Goal: Task Accomplishment & Management: Use online tool/utility

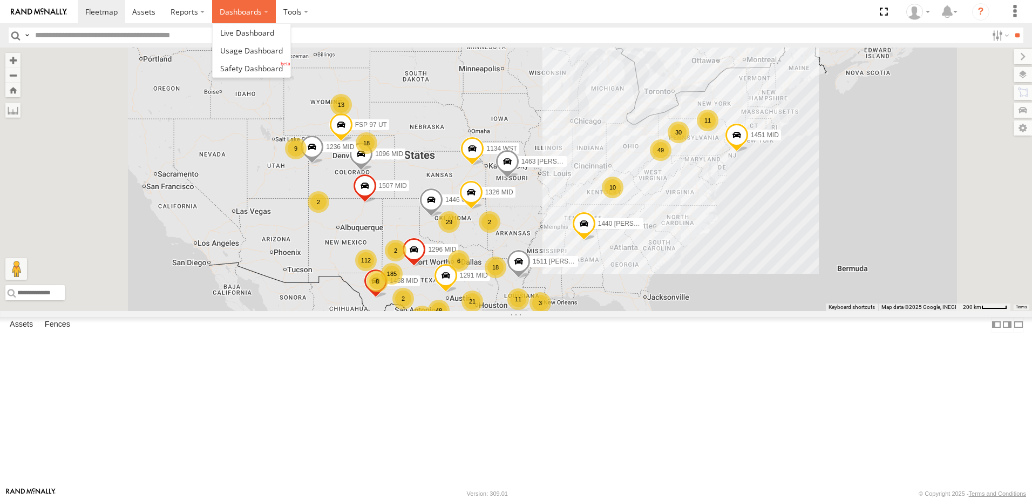
click at [262, 16] on label "Dashboards" at bounding box center [244, 11] width 64 height 23
click at [236, 62] on link at bounding box center [252, 68] width 78 height 18
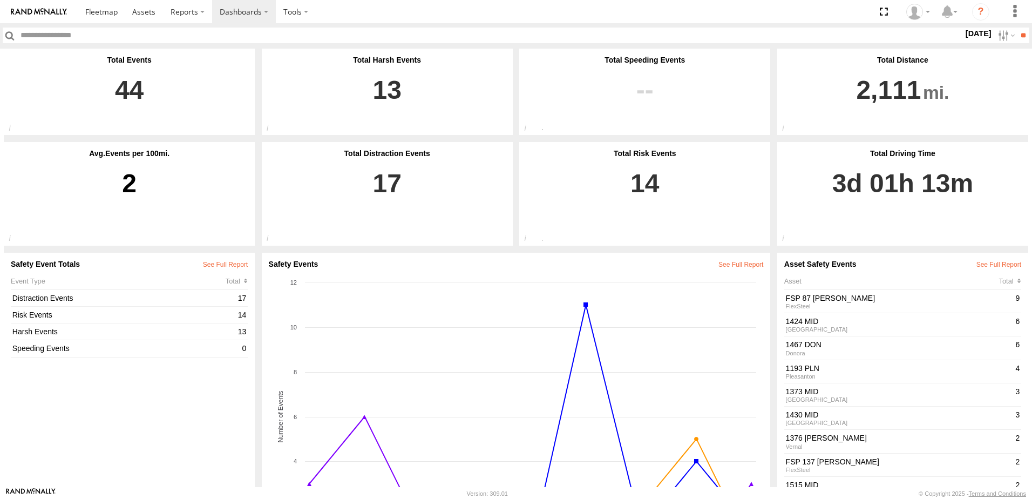
drag, startPoint x: 417, startPoint y: 194, endPoint x: 963, endPoint y: 34, distance: 568.7
click at [963, 34] on label "2 Oct 25" at bounding box center [978, 34] width 30 height 12
click at [0, 0] on label at bounding box center [0, 0] width 0 height 0
click at [1018, 32] on input "**" at bounding box center [1023, 36] width 12 height 16
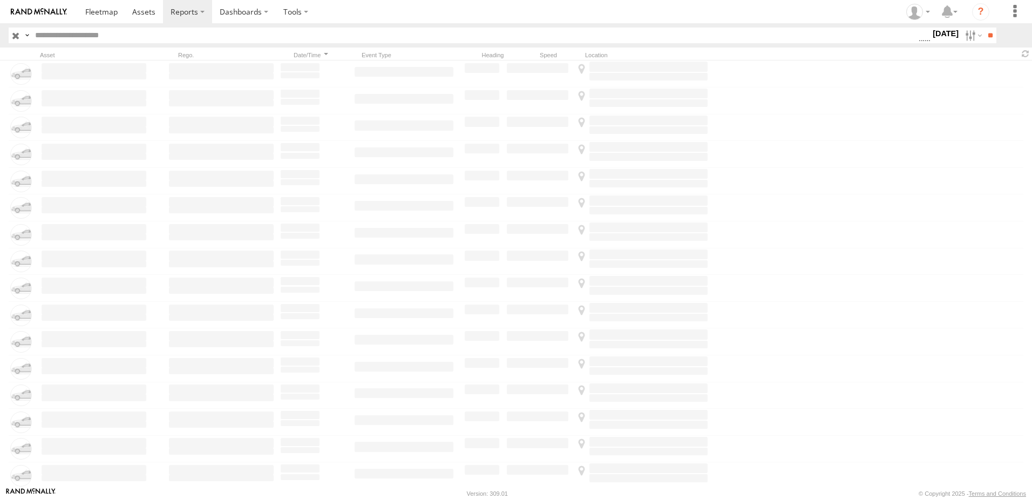
click at [937, 36] on label "[DATE]" at bounding box center [945, 34] width 30 height 12
click at [0, 0] on span "Driver Distracted" at bounding box center [0, 0] width 0 height 0
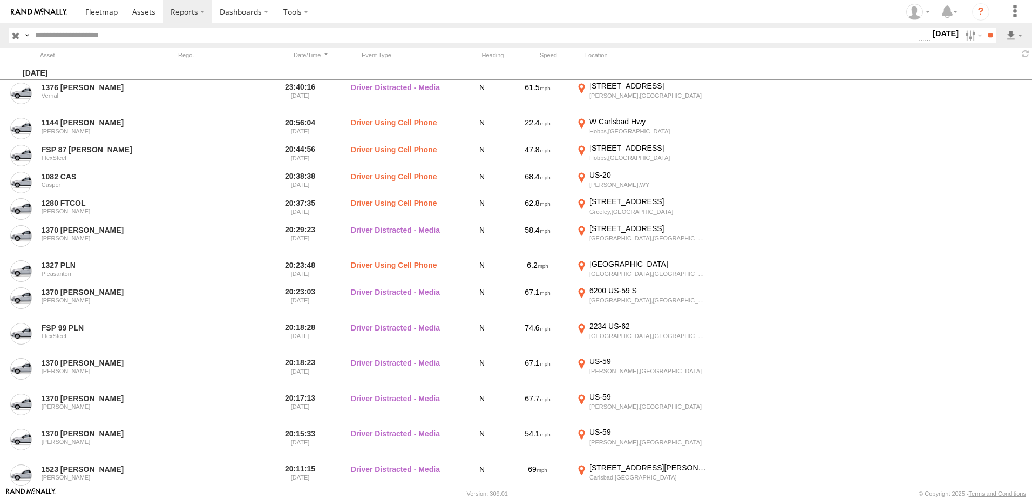
click at [0, 0] on span "Food or Drink" at bounding box center [0, 0] width 0 height 0
click at [0, 0] on span "Driver Smoking" at bounding box center [0, 0] width 0 height 0
click at [0, 0] on span "Driver Distracted" at bounding box center [0, 0] width 0 height 0
click at [0, 0] on span "Driver Smoking" at bounding box center [0, 0] width 0 height 0
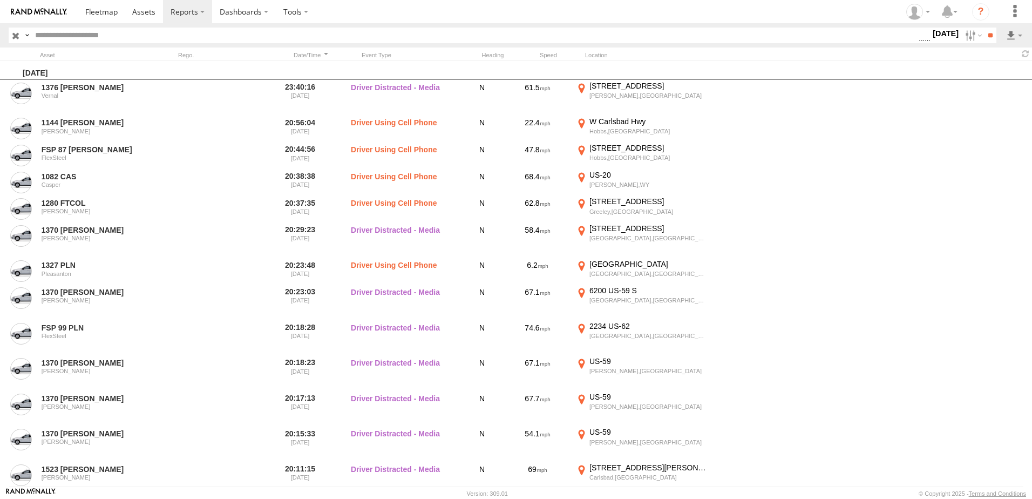
click at [0, 0] on span "Food or Drink" at bounding box center [0, 0] width 0 height 0
click at [987, 31] on input "**" at bounding box center [990, 36] width 12 height 16
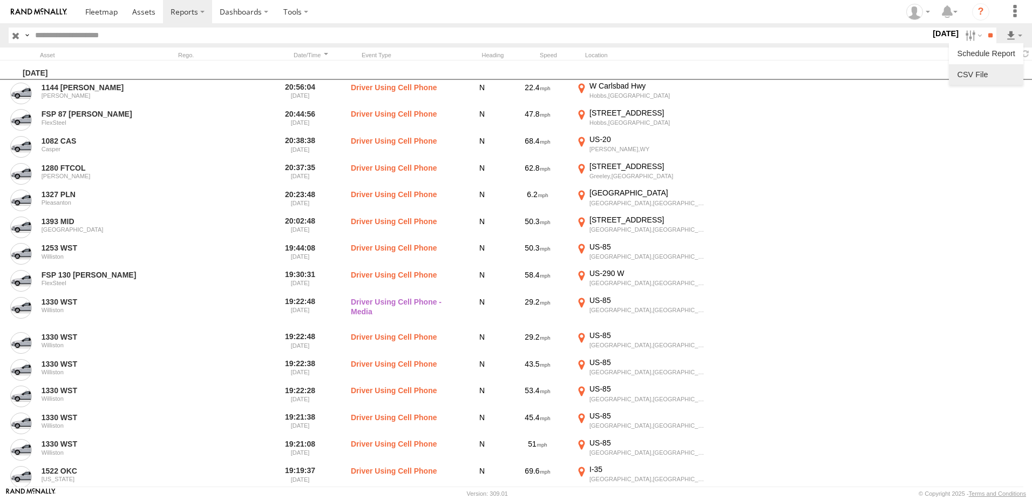
click at [1000, 70] on link at bounding box center [986, 74] width 66 height 16
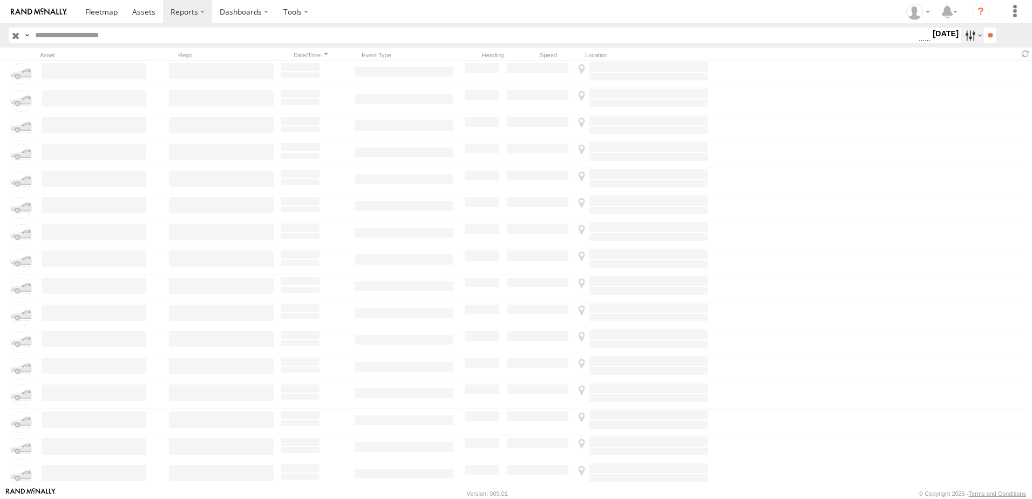
click at [961, 35] on label at bounding box center [972, 36] width 23 height 16
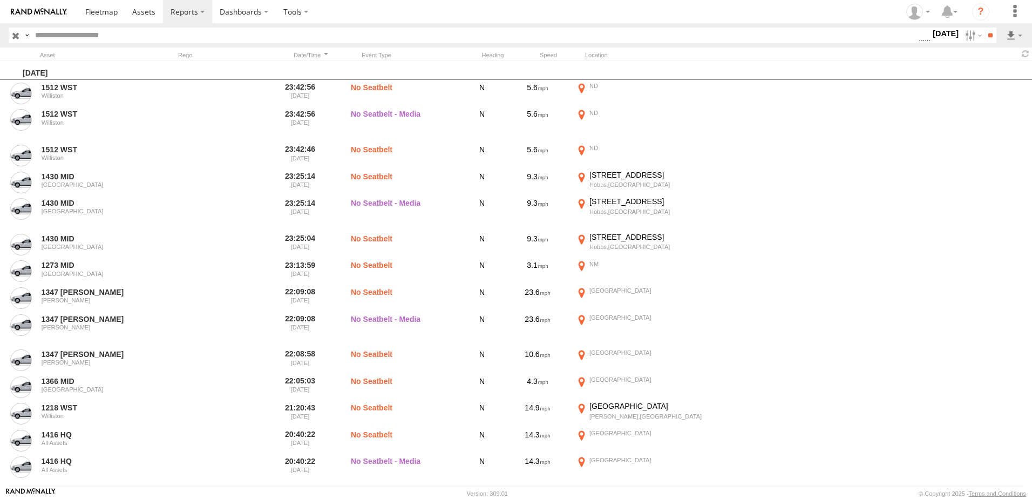
click at [0, 0] on span "Possible Fatigue" at bounding box center [0, 0] width 0 height 0
click at [0, 0] on span "Seatbelt Alarm" at bounding box center [0, 0] width 0 height 0
click at [0, 0] on span "Lane Departure" at bounding box center [0, 0] width 0 height 0
click at [0, 0] on span "No Driver Detected" at bounding box center [0, 0] width 0 height 0
click at [0, 0] on span "Tailgating" at bounding box center [0, 0] width 0 height 0
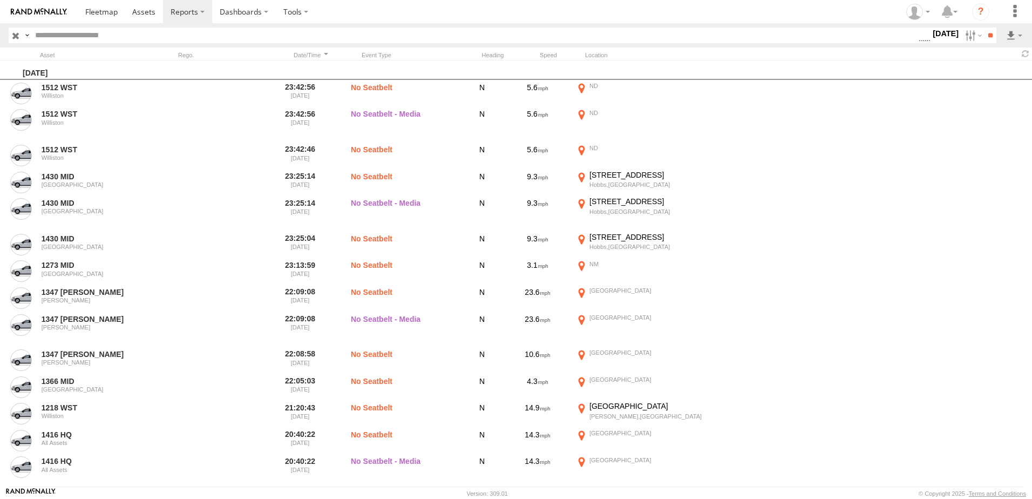
scroll to position [486, 0]
click at [0, 0] on span "Tailgating" at bounding box center [0, 0] width 0 height 0
click at [0, 0] on span "Seatbelt Alarm" at bounding box center [0, 0] width 0 height 0
click at [0, 0] on span "Possible Fatigue" at bounding box center [0, 0] width 0 height 0
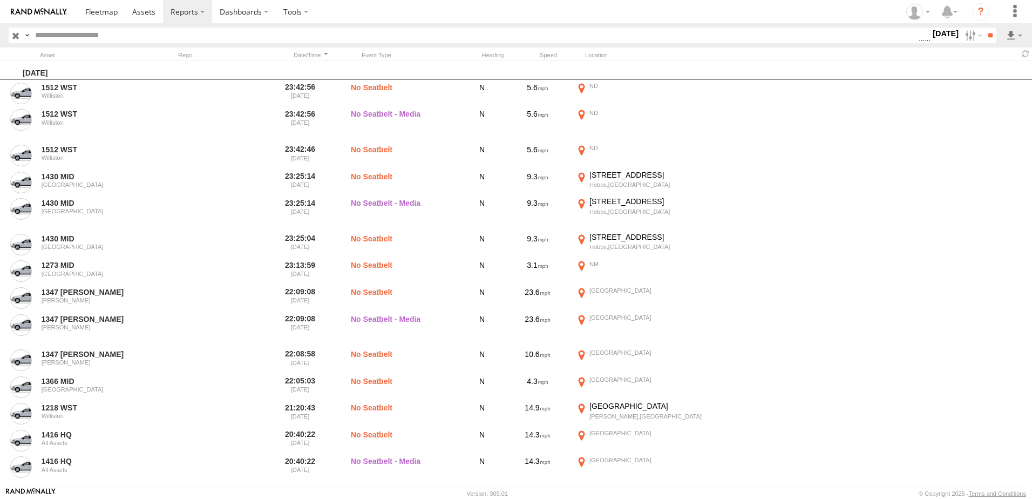
click at [0, 0] on span "No Driver Detected" at bounding box center [0, 0] width 0 height 0
click at [984, 39] on input "**" at bounding box center [990, 36] width 12 height 16
click at [980, 71] on link at bounding box center [986, 74] width 66 height 16
